Goal: Contribute content

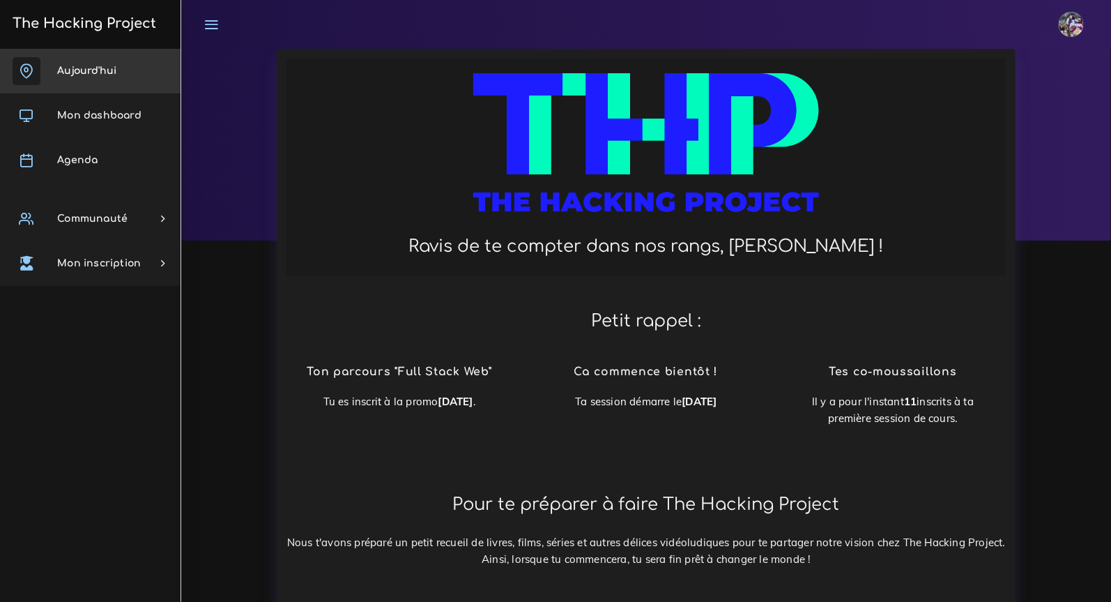
click at [125, 68] on link "Aujourd'hui" at bounding box center [90, 71] width 181 height 45
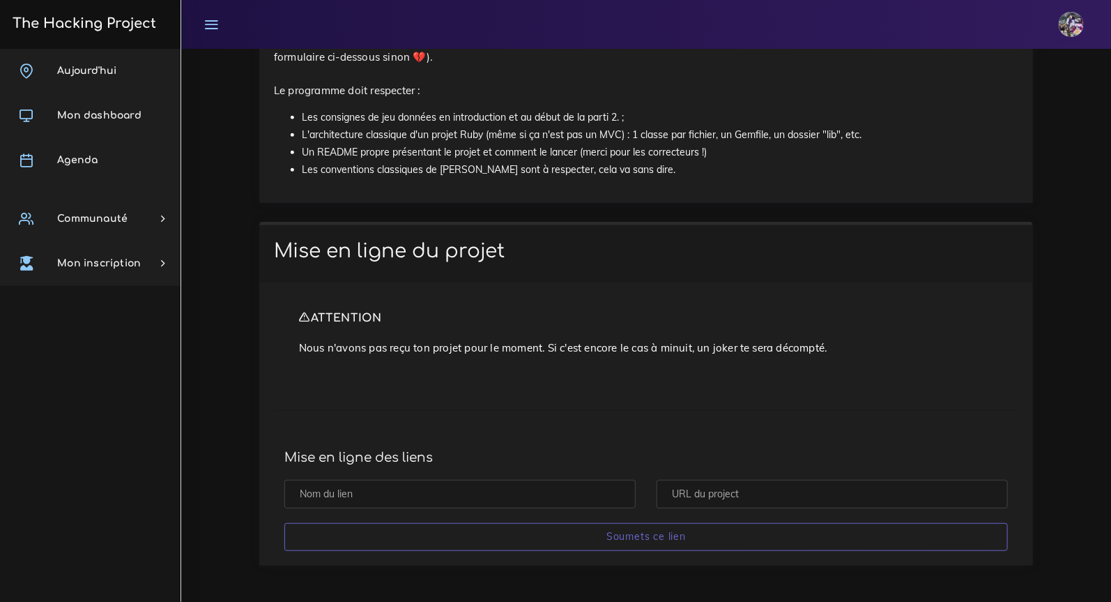
scroll to position [2766, 0]
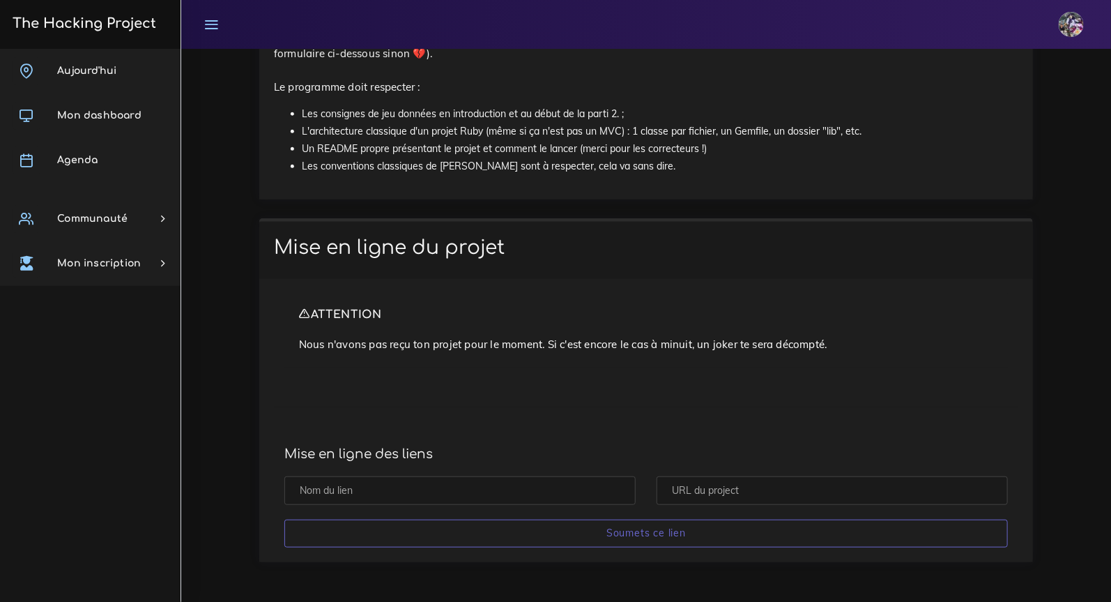
click at [519, 497] on input "text" at bounding box center [459, 490] width 351 height 29
click at [521, 497] on input "text" at bounding box center [459, 490] width 351 height 29
click at [669, 492] on input "text" at bounding box center [832, 490] width 351 height 29
paste input "https://github.com/Enzoulette-94/Morpion-THP"
type input "https://github.com/Enzoulette-94/Morpion-THP"
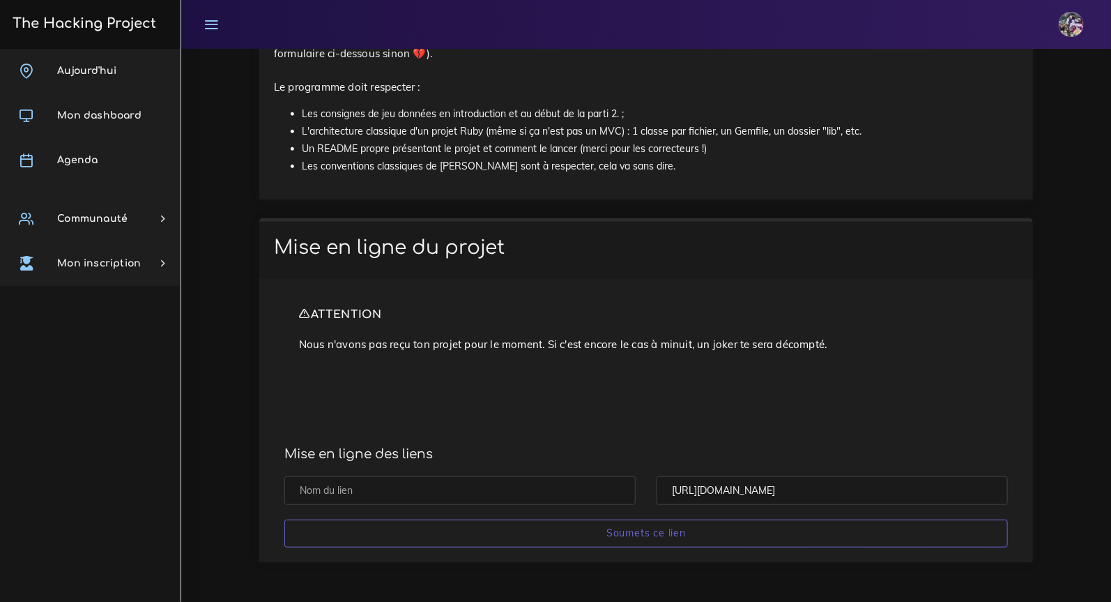
click at [589, 482] on input "text" at bounding box center [459, 490] width 351 height 29
click at [587, 486] on input "text" at bounding box center [459, 490] width 351 height 29
type input ":"
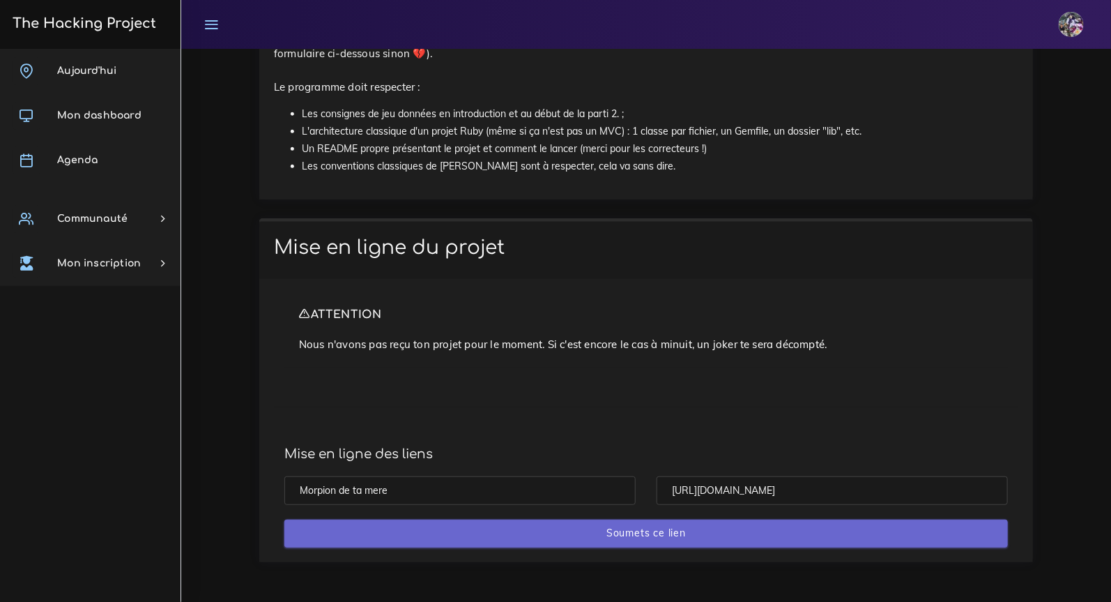
type input "Morpion de ta mere"
click at [634, 533] on input "Soumets ce lien" at bounding box center [646, 533] width 724 height 29
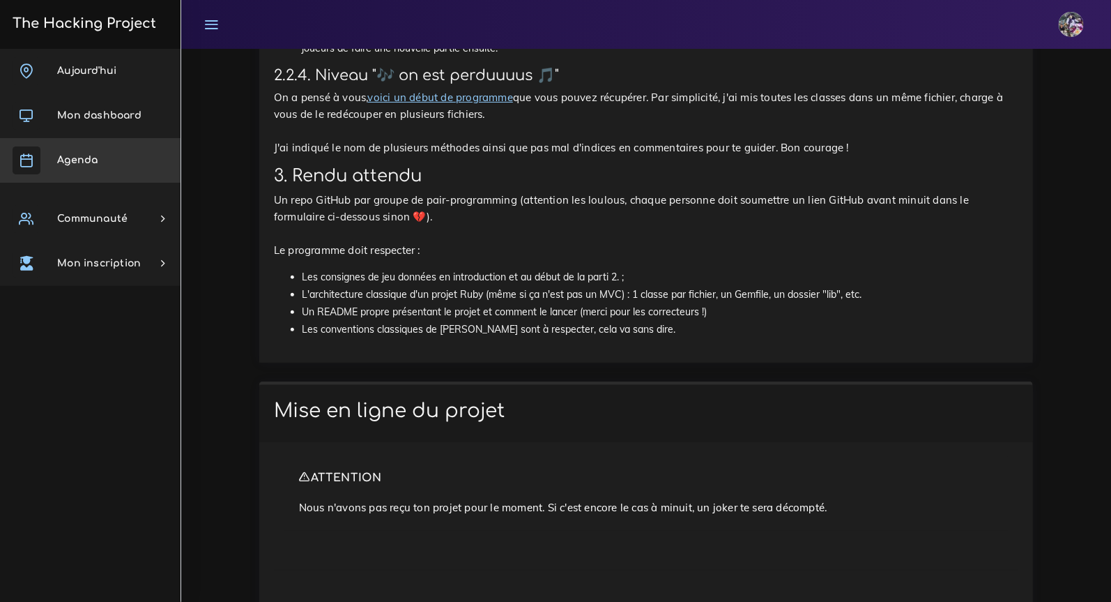
click at [105, 154] on link "Agenda" at bounding box center [90, 160] width 181 height 45
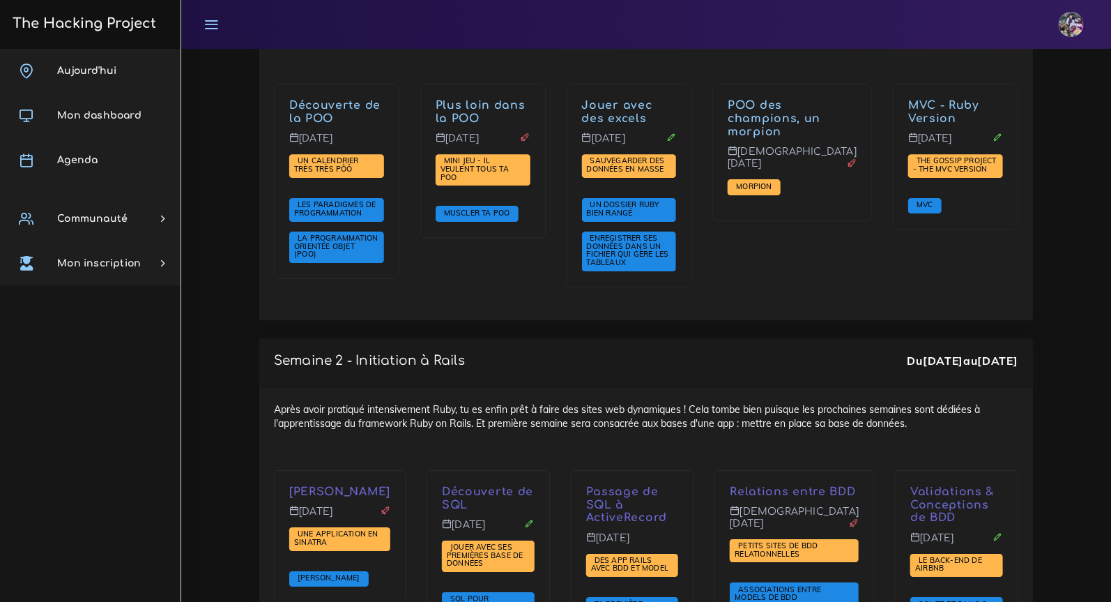
scroll to position [1886, 0]
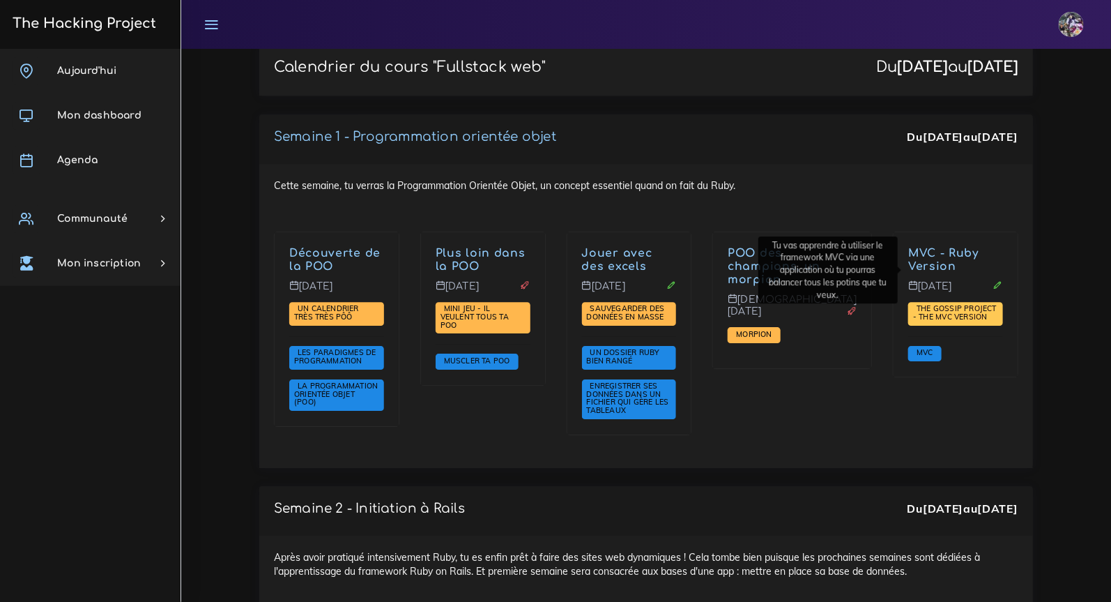
click at [935, 303] on span "The Gossip Project - The MVC version" at bounding box center [955, 312] width 84 height 18
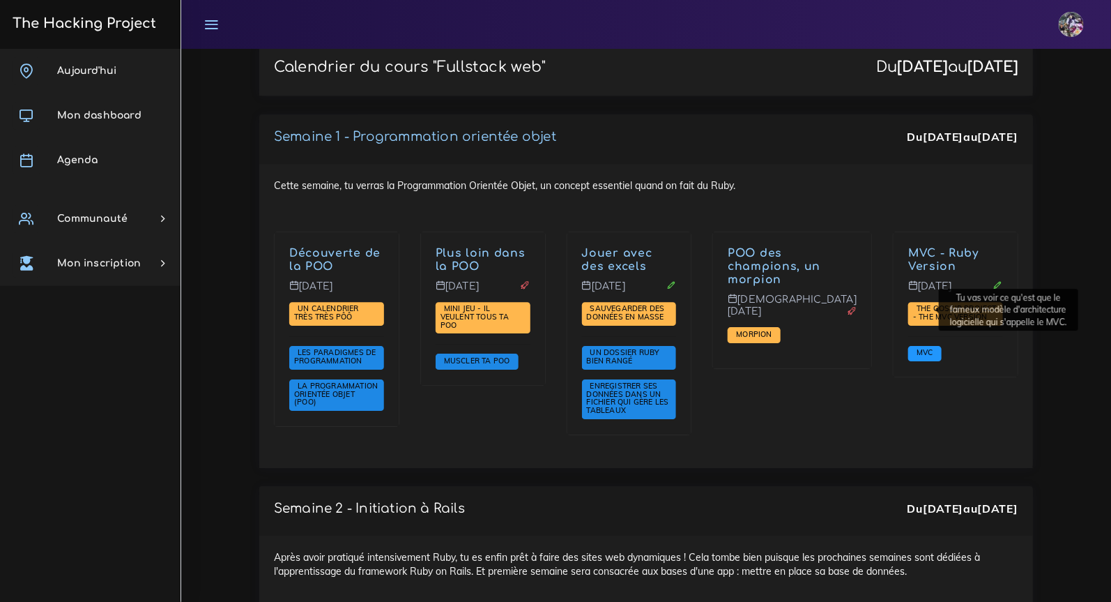
click at [908, 346] on span "MVC" at bounding box center [924, 353] width 33 height 15
click at [913, 347] on span "MVC" at bounding box center [925, 352] width 24 height 10
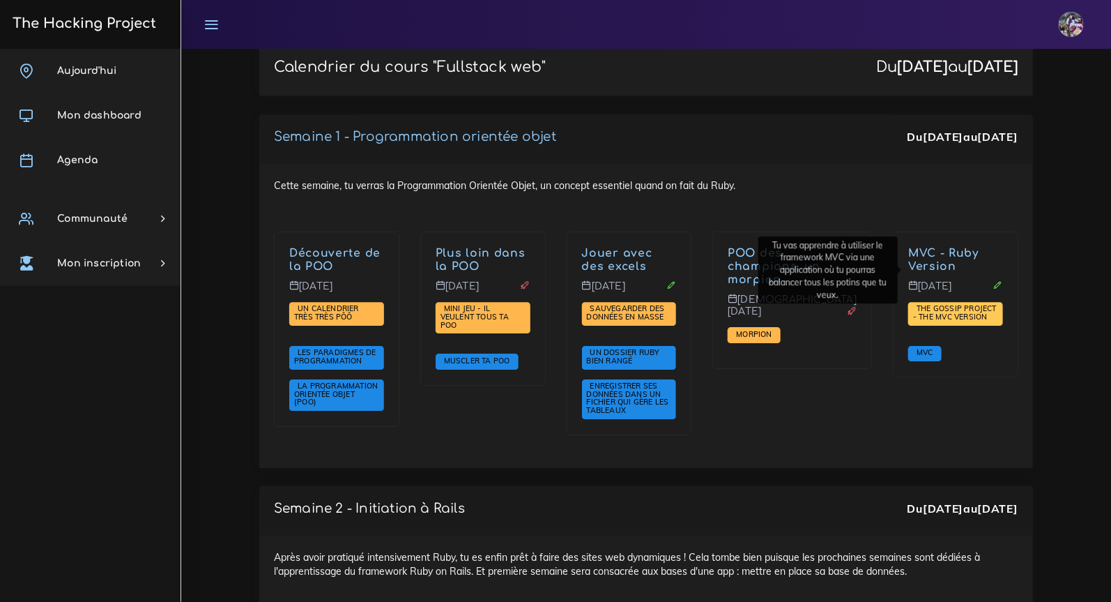
click at [929, 303] on span "The Gossip Project - The MVC version" at bounding box center [955, 312] width 84 height 18
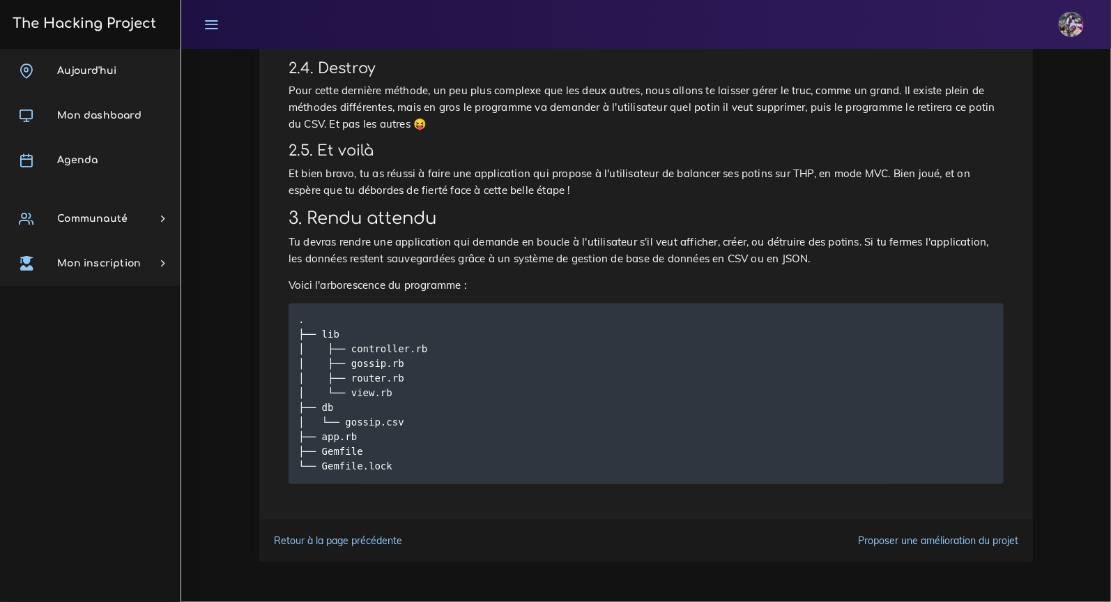
scroll to position [5899, 0]
